Goal: Task Accomplishment & Management: Manage account settings

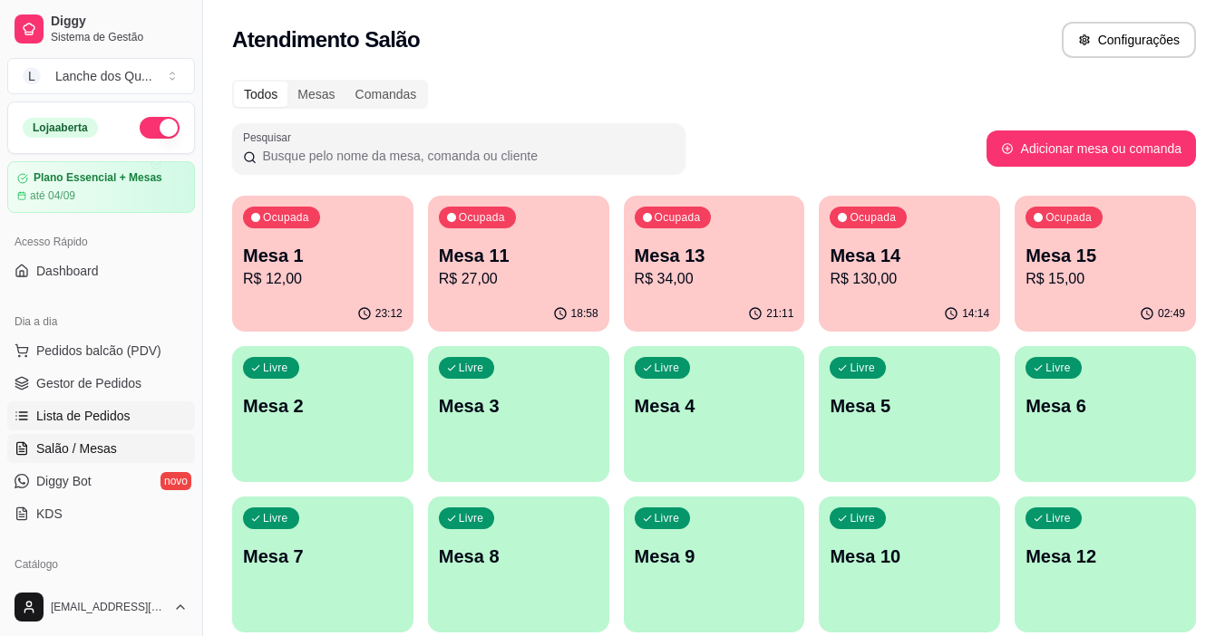
scroll to position [181, 0]
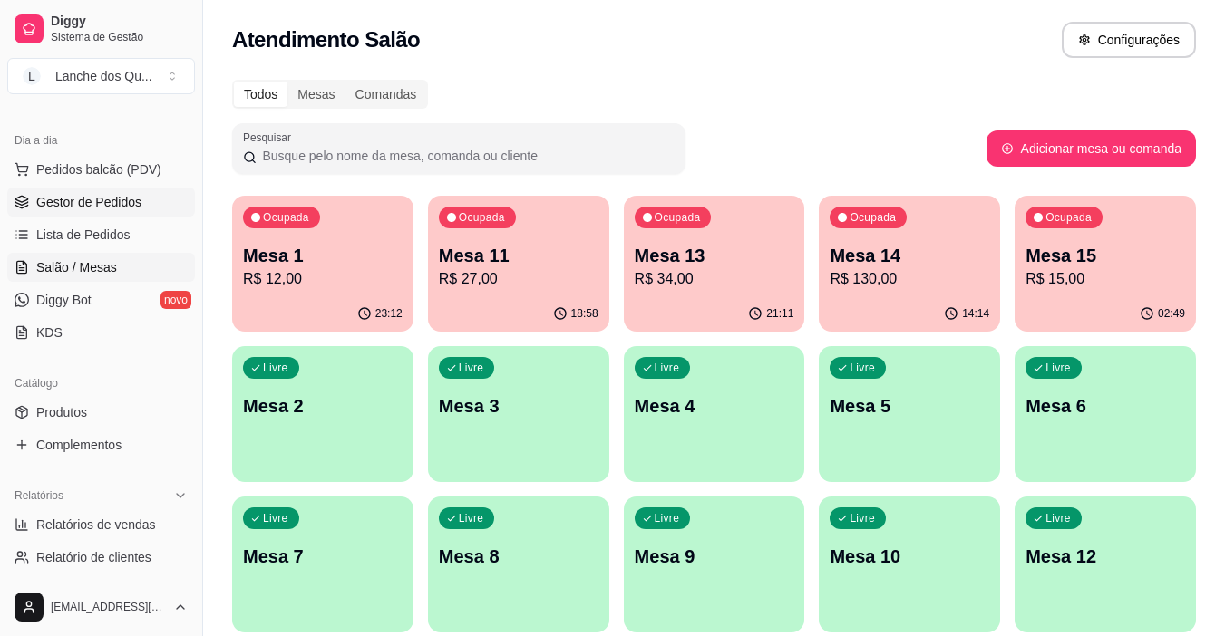
click at [131, 192] on link "Gestor de Pedidos" at bounding box center [101, 202] width 188 height 29
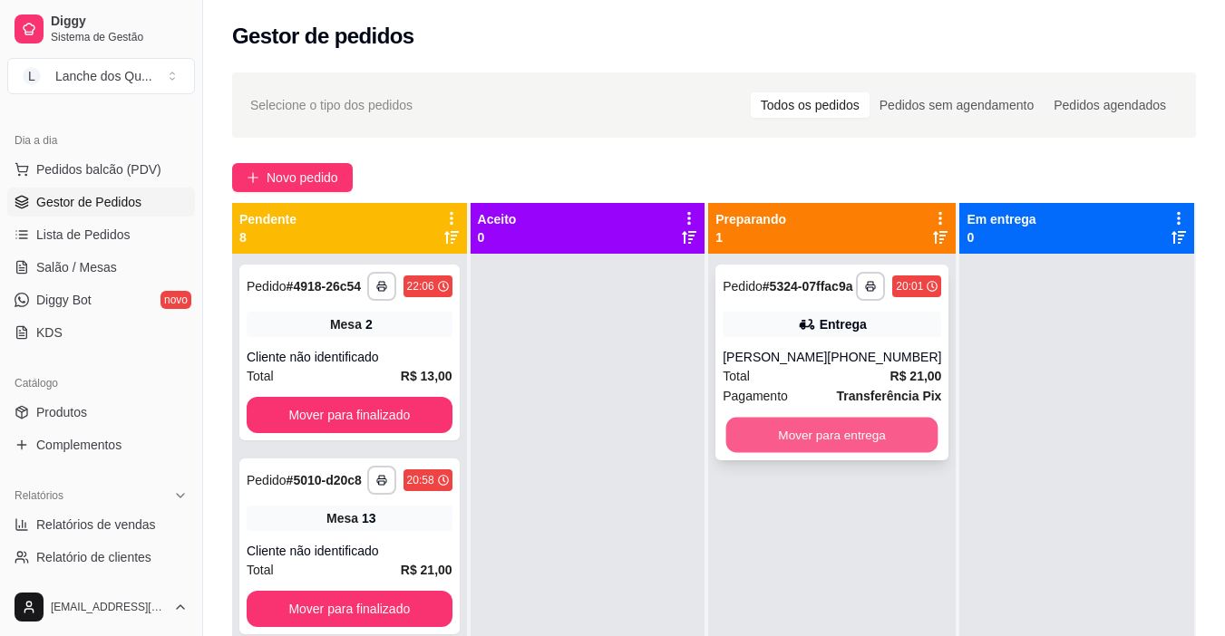
click at [857, 443] on button "Mover para entrega" at bounding box center [832, 435] width 212 height 35
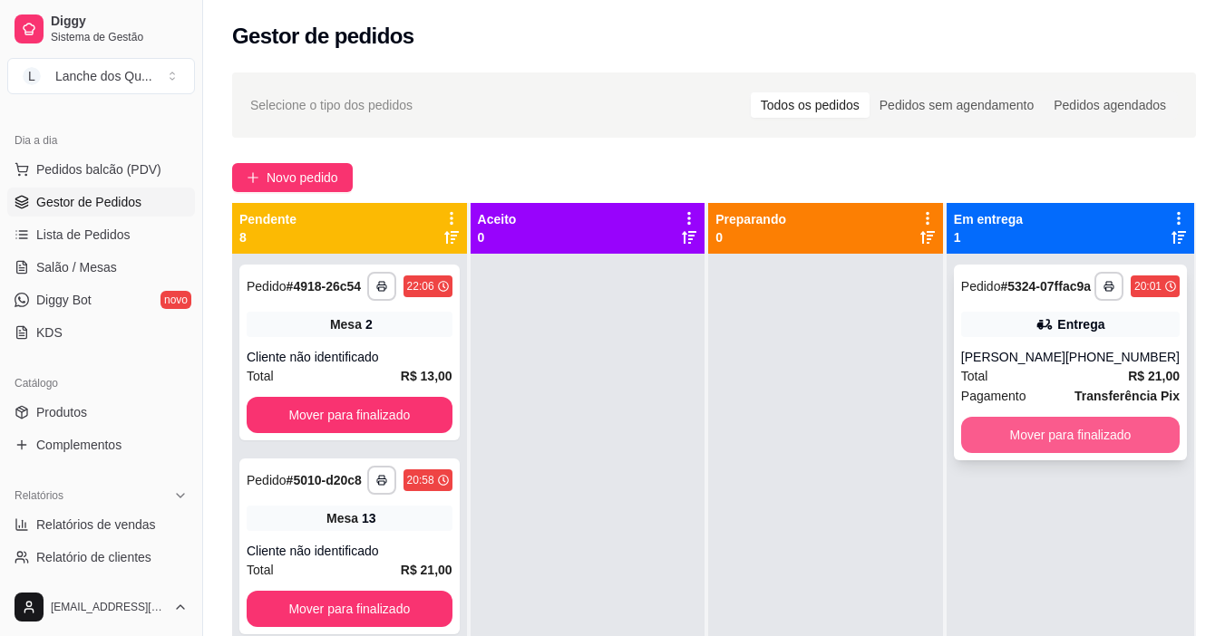
click at [1036, 443] on button "Mover para finalizado" at bounding box center [1070, 435] width 218 height 36
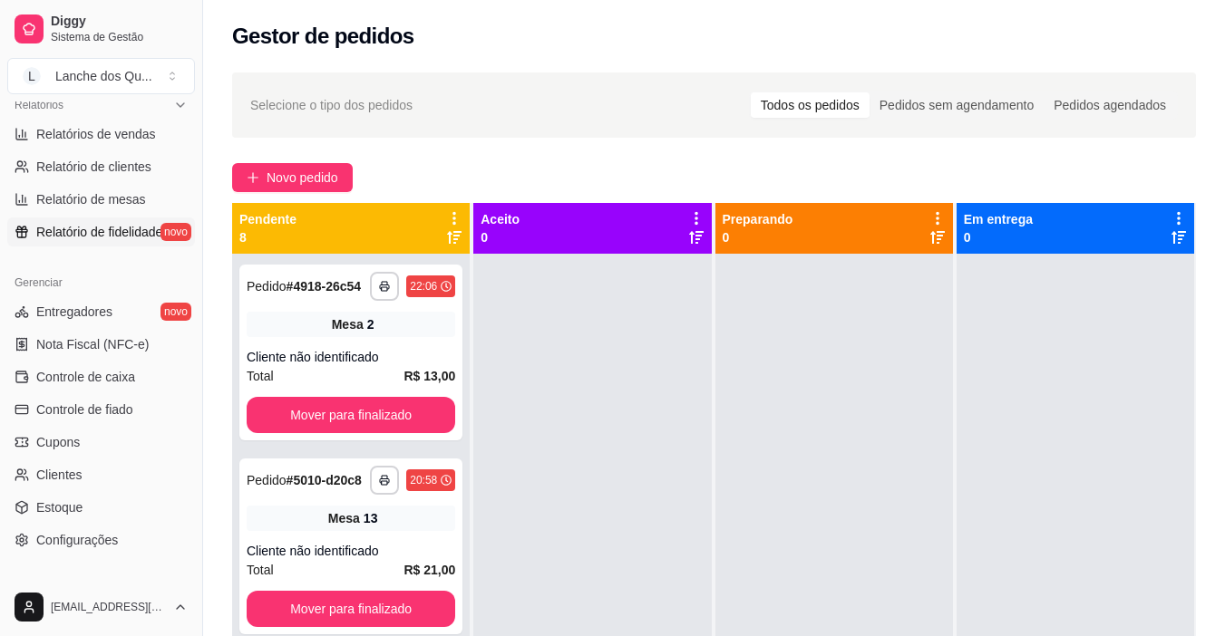
scroll to position [544, 0]
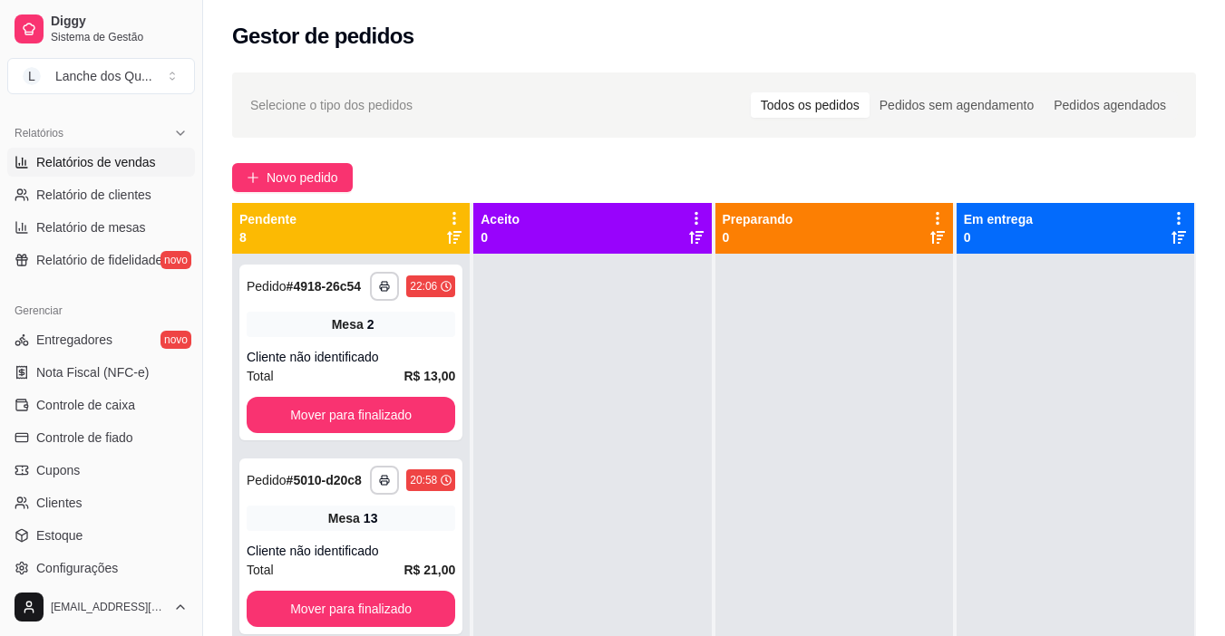
click at [97, 158] on span "Relatórios de vendas" at bounding box center [96, 162] width 120 height 18
select select "ALL"
select select "0"
